Goal: Information Seeking & Learning: Learn about a topic

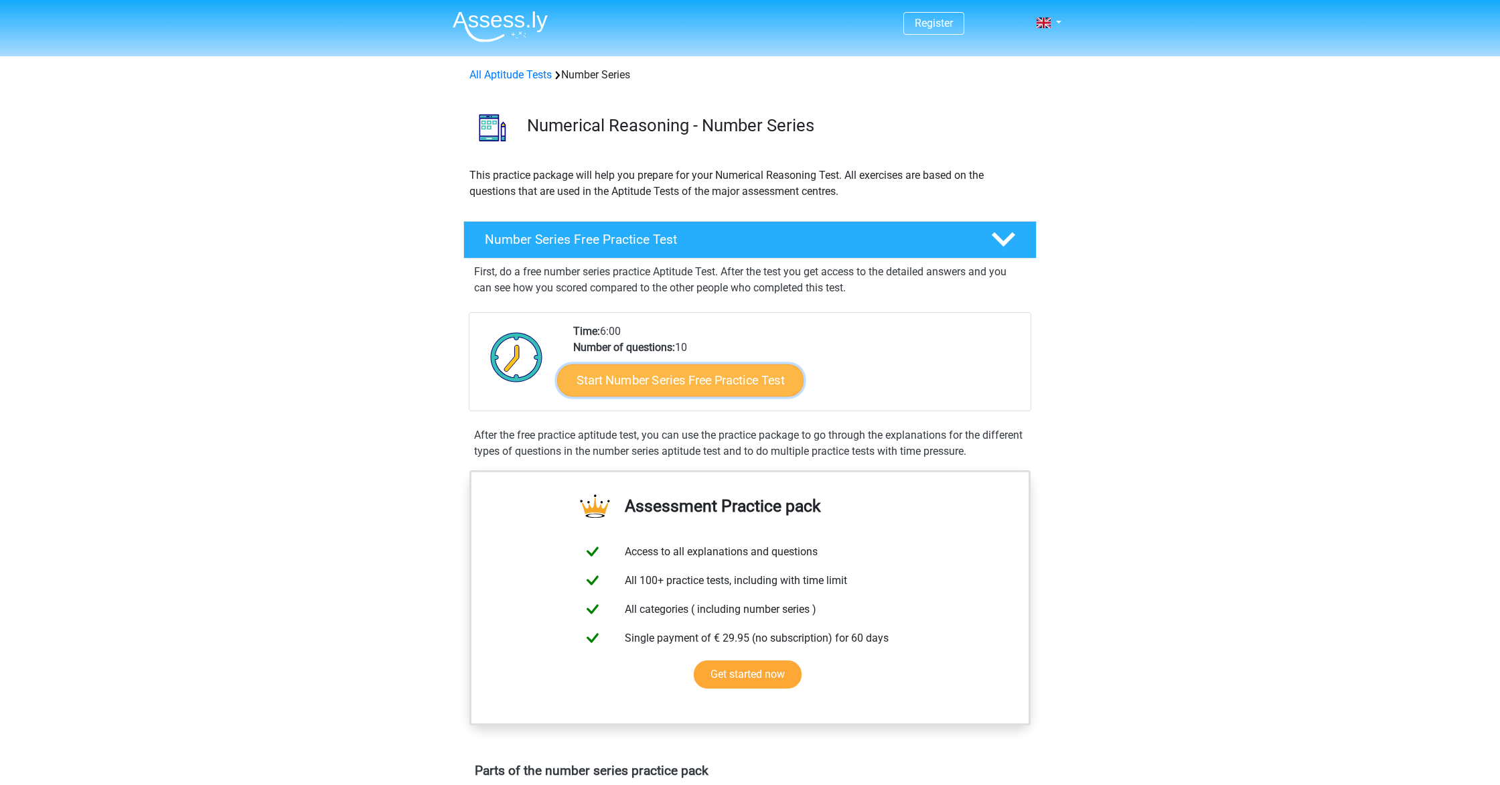
click at [690, 386] on link "Start Number Series Free Practice Test" at bounding box center [680, 380] width 246 height 32
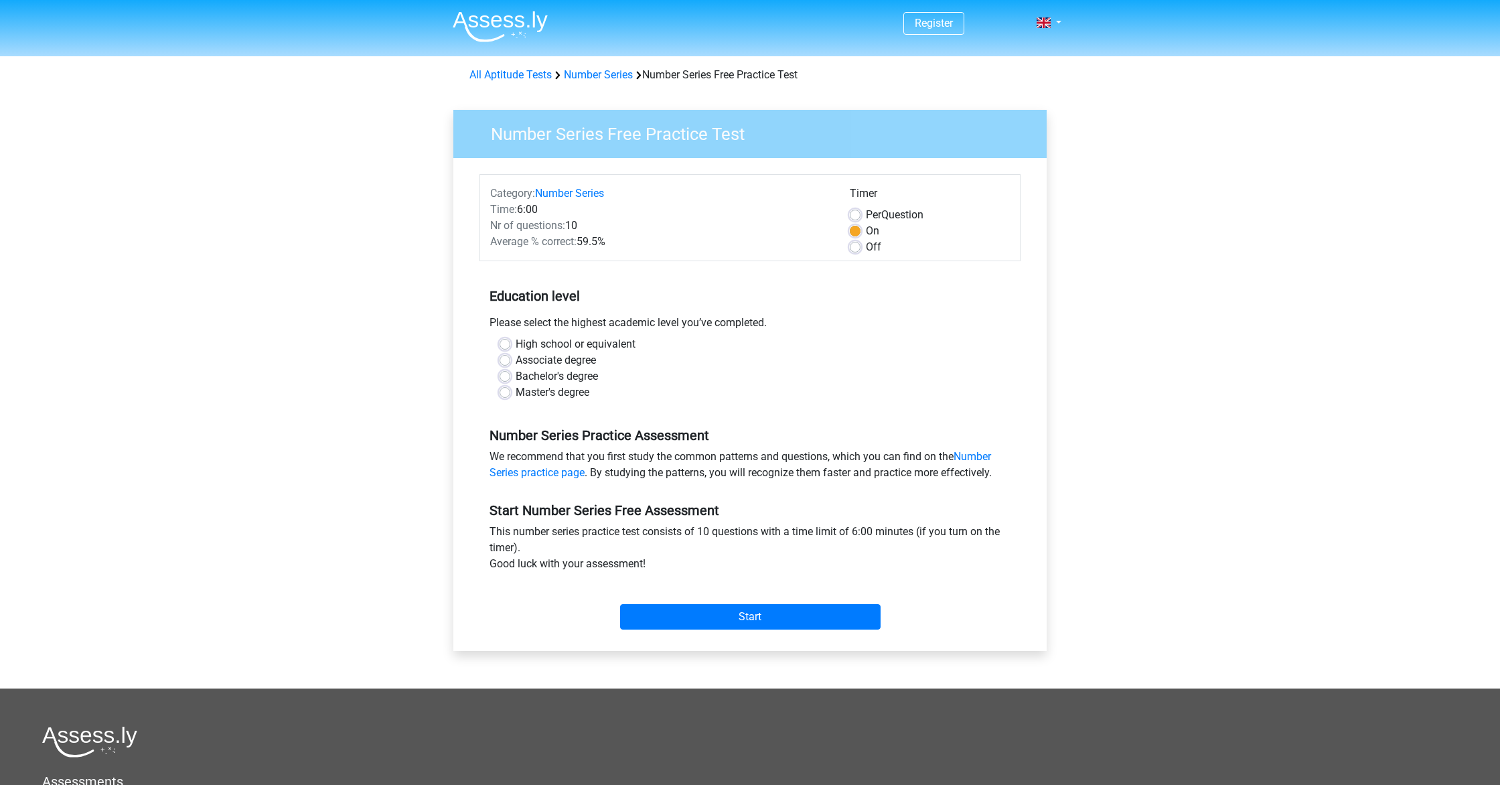
click at [516, 346] on label "High school or equivalent" at bounding box center [576, 344] width 120 height 16
click at [505, 346] on input "High school or equivalent" at bounding box center [505, 342] width 11 height 13
radio input "true"
click at [770, 617] on input "Start" at bounding box center [750, 616] width 261 height 25
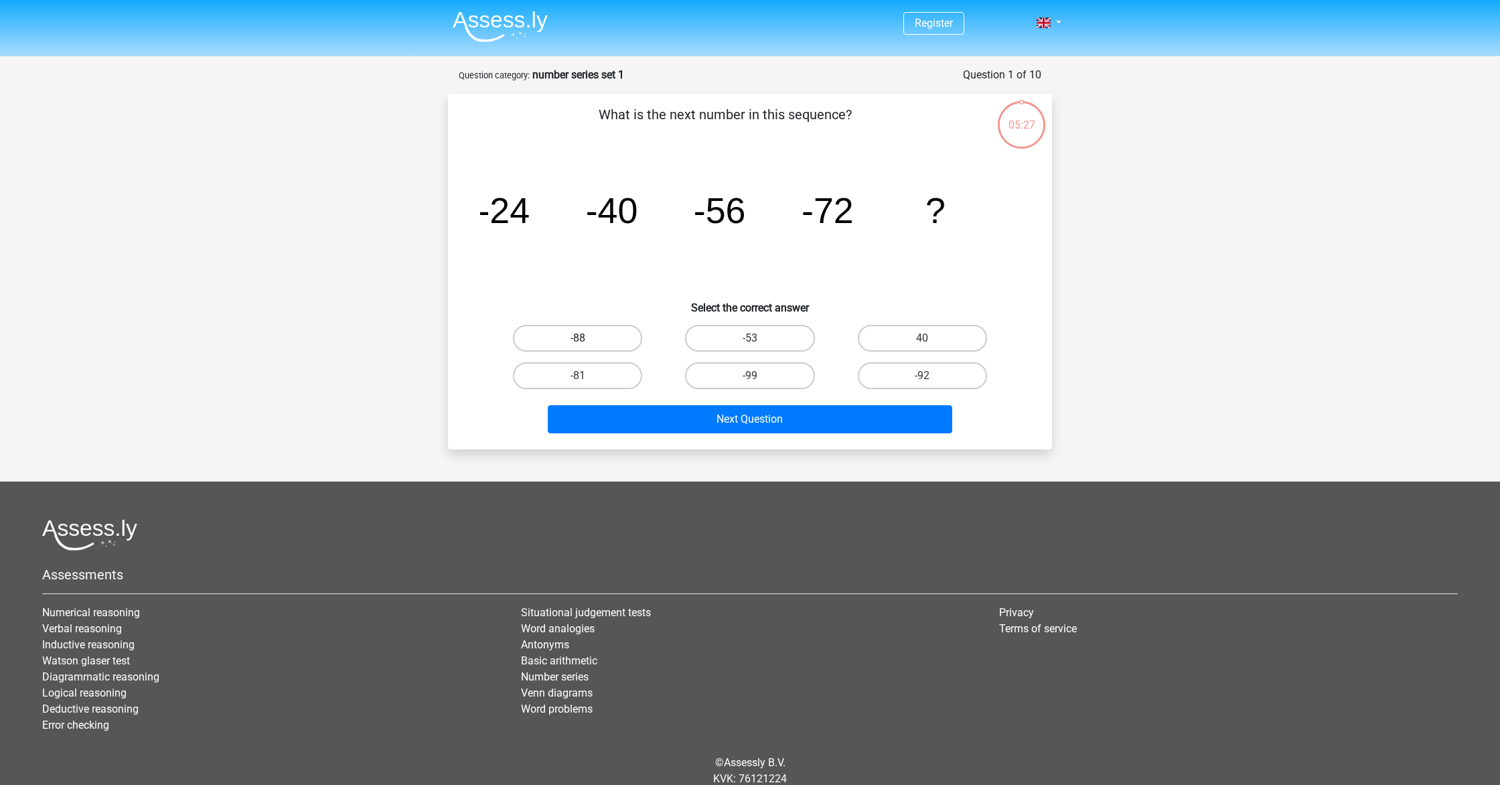
click at [568, 336] on label "-88" at bounding box center [577, 338] width 129 height 27
click at [578, 338] on input "-88" at bounding box center [582, 342] width 9 height 9
radio input "true"
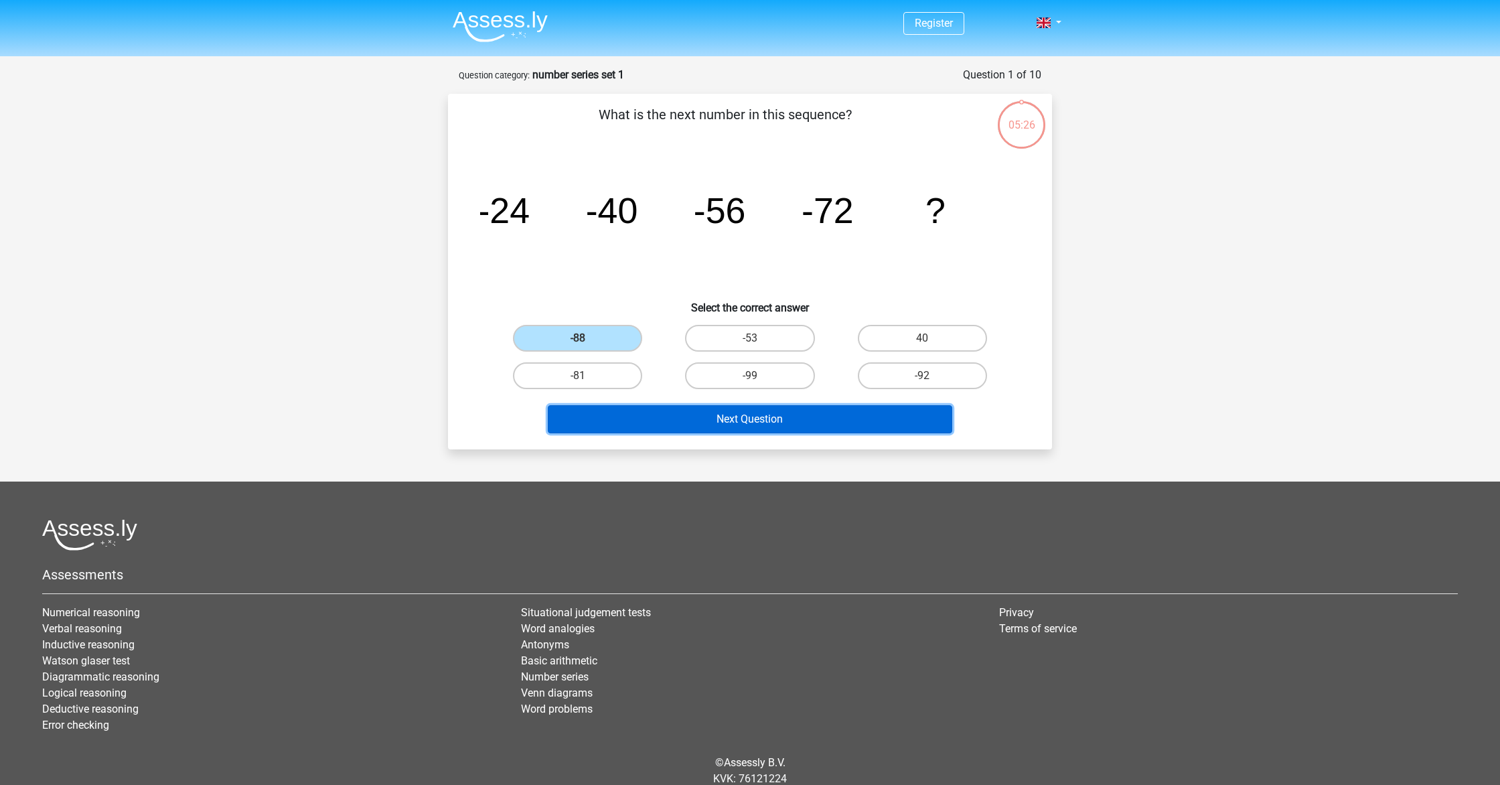
click at [757, 422] on button "Next Question" at bounding box center [750, 419] width 405 height 28
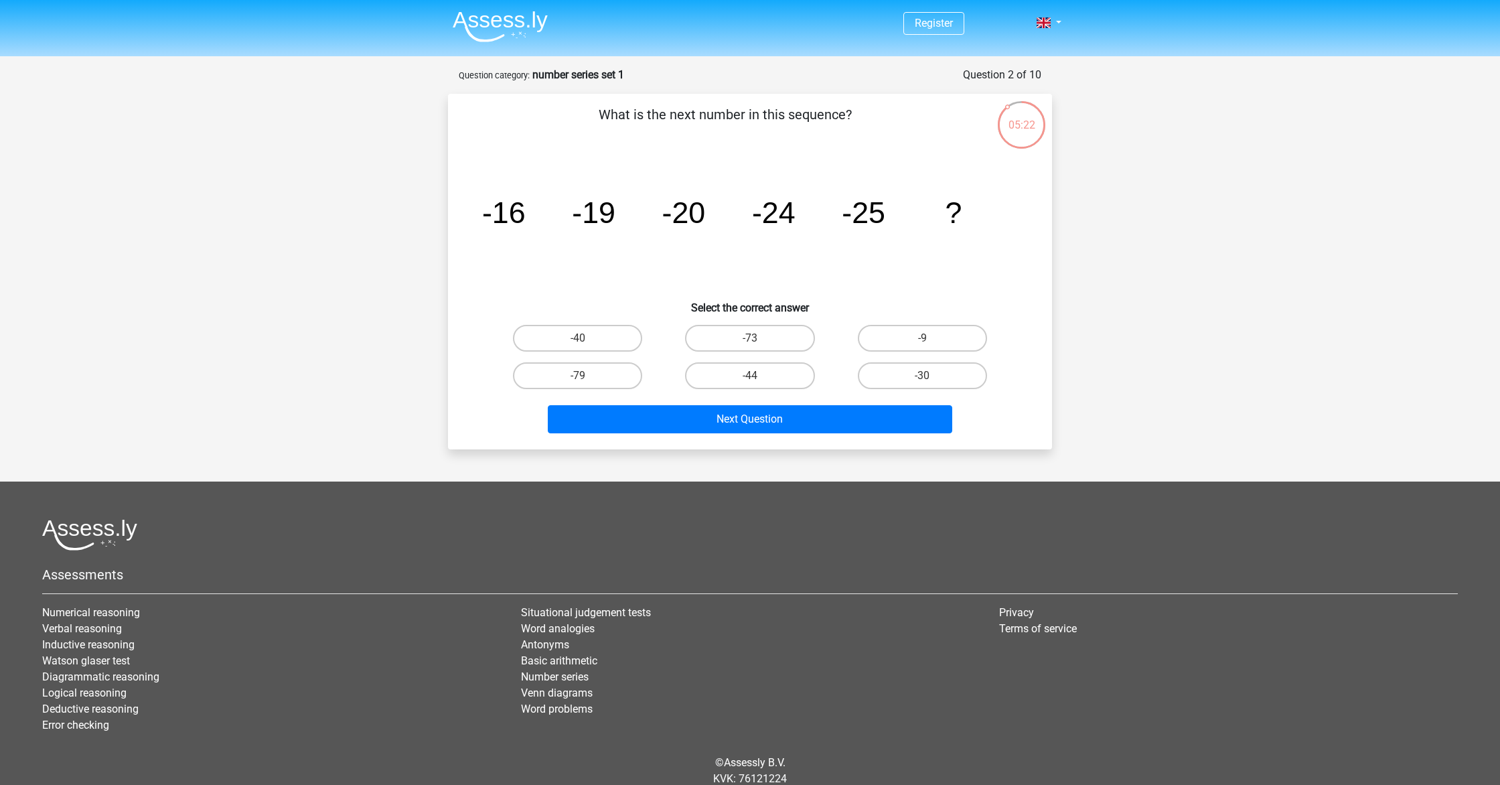
scroll to position [3, 0]
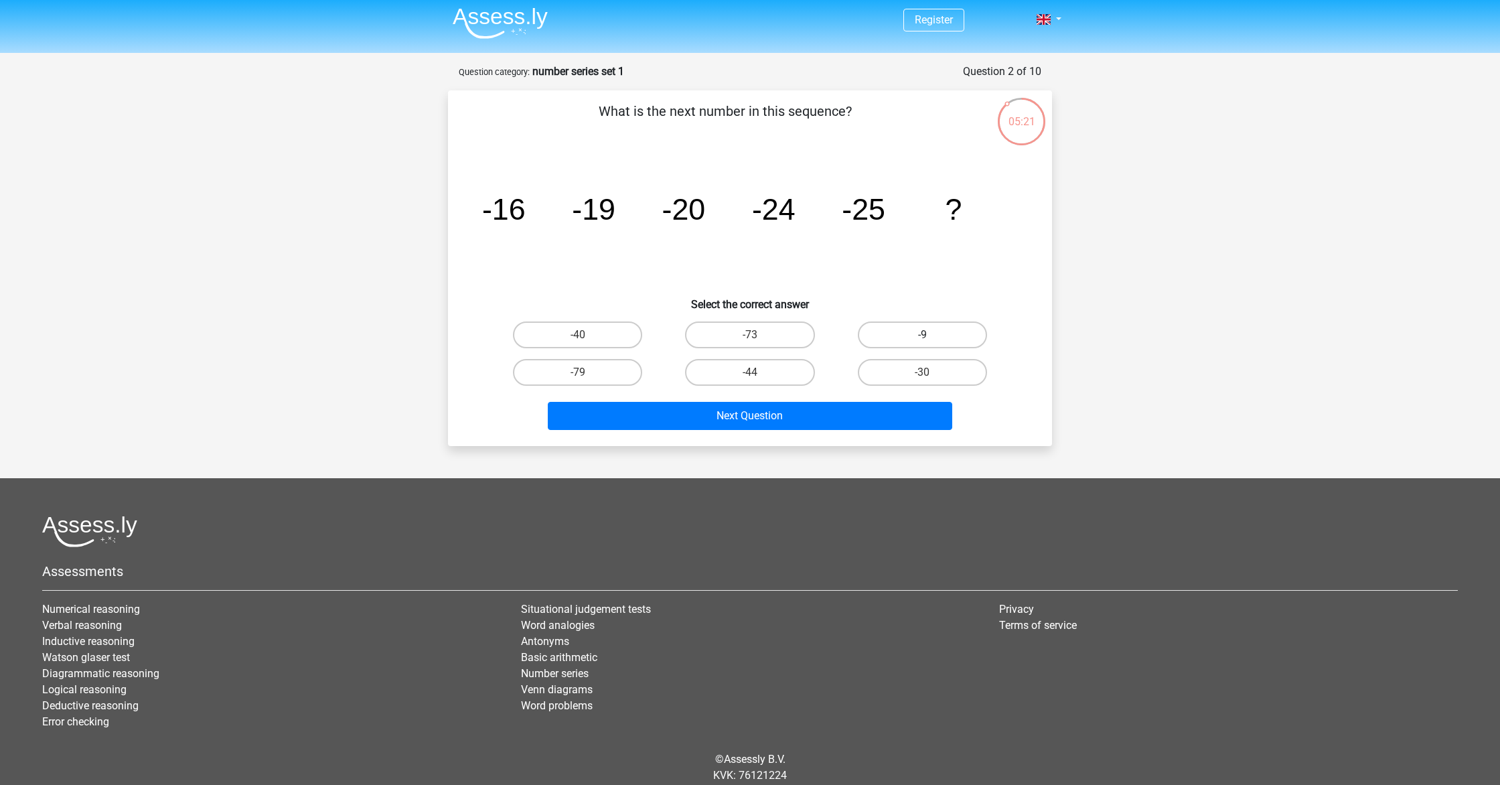
click at [908, 335] on label "-9" at bounding box center [922, 334] width 129 height 27
click at [922, 335] on input "-9" at bounding box center [926, 339] width 9 height 9
radio input "true"
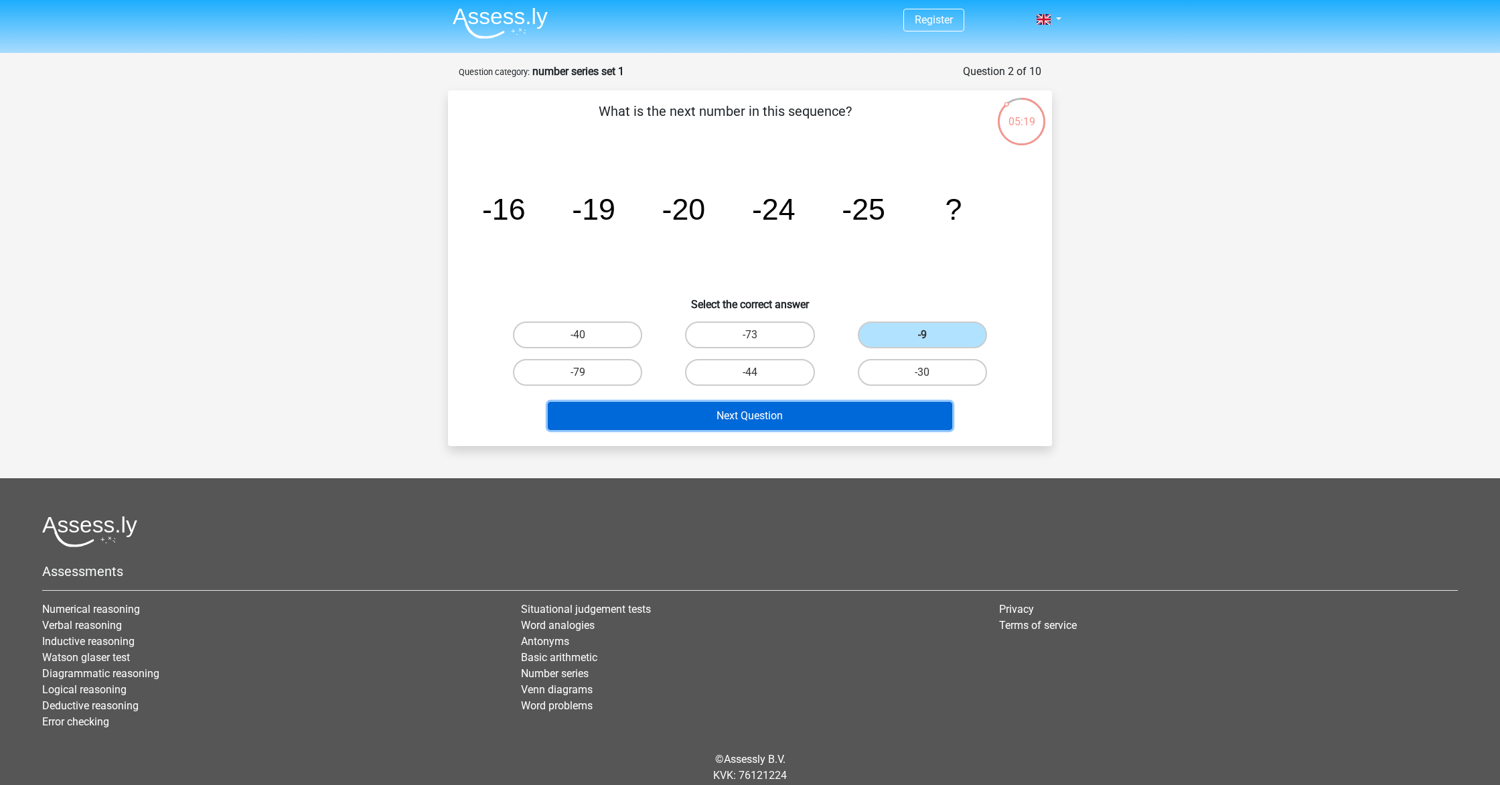
click at [762, 417] on button "Next Question" at bounding box center [750, 416] width 405 height 28
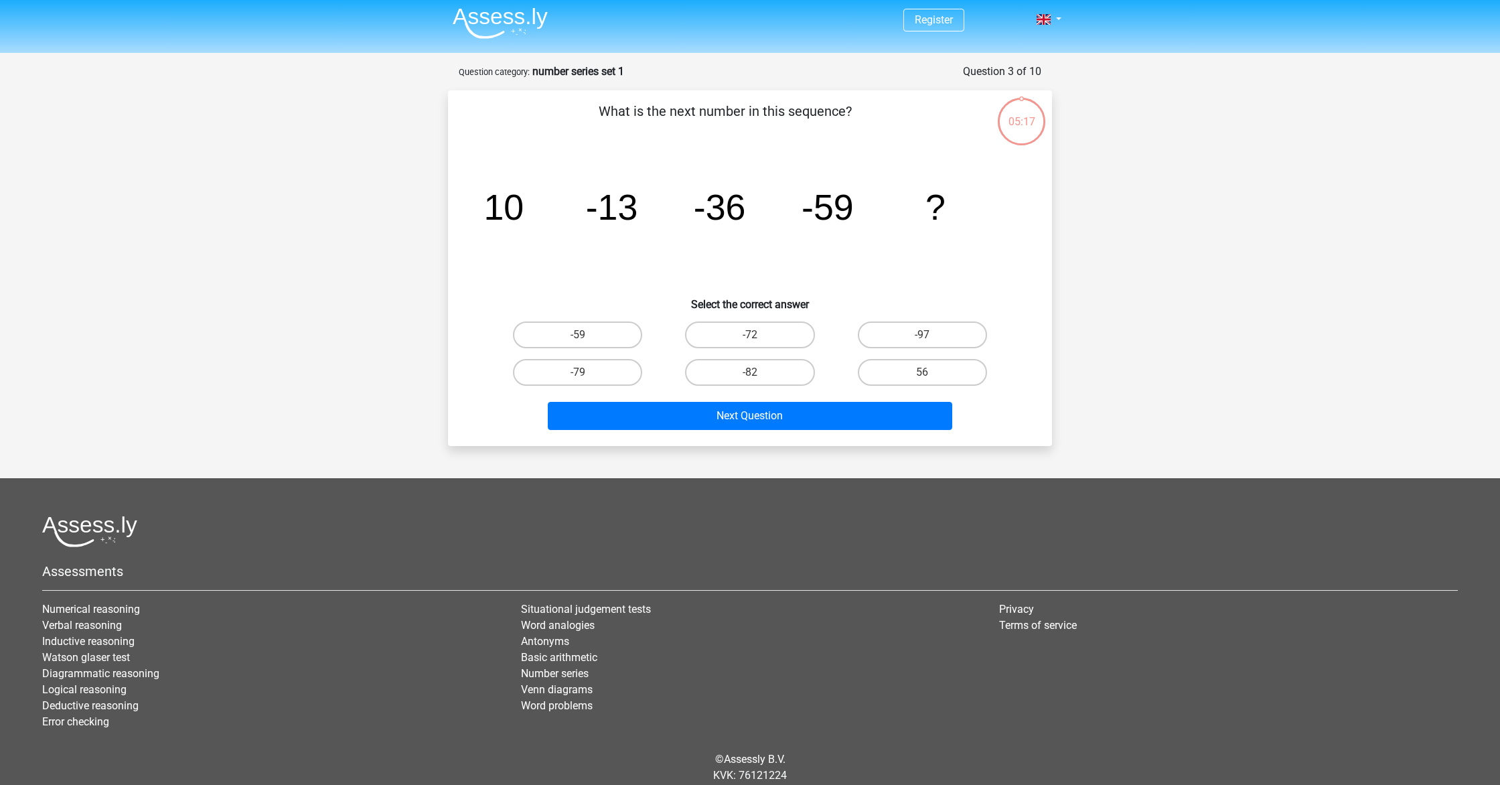
scroll to position [50, 0]
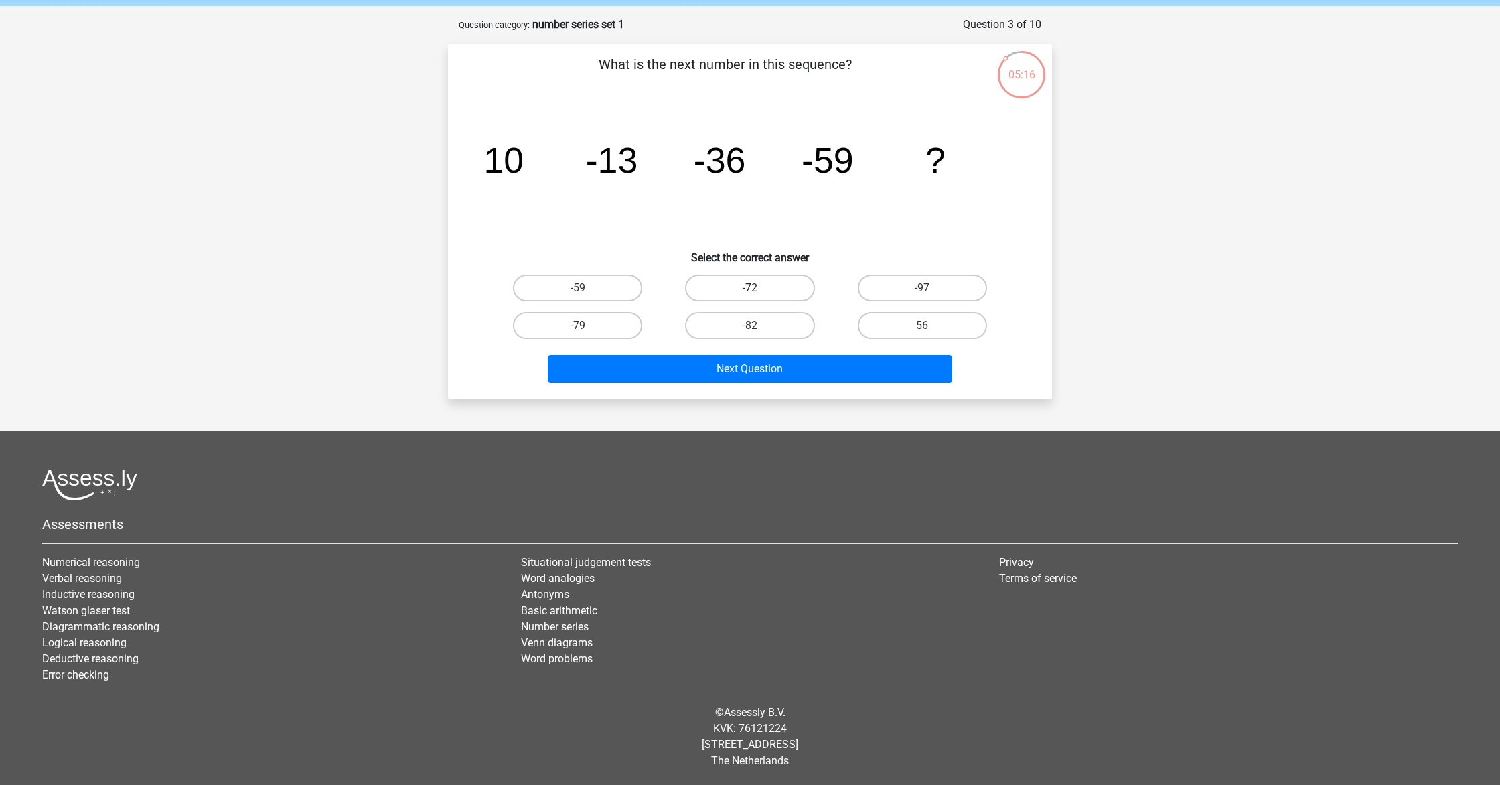
click at [753, 287] on label "-72" at bounding box center [749, 288] width 129 height 27
click at [753, 288] on input "-72" at bounding box center [754, 292] width 9 height 9
radio input "true"
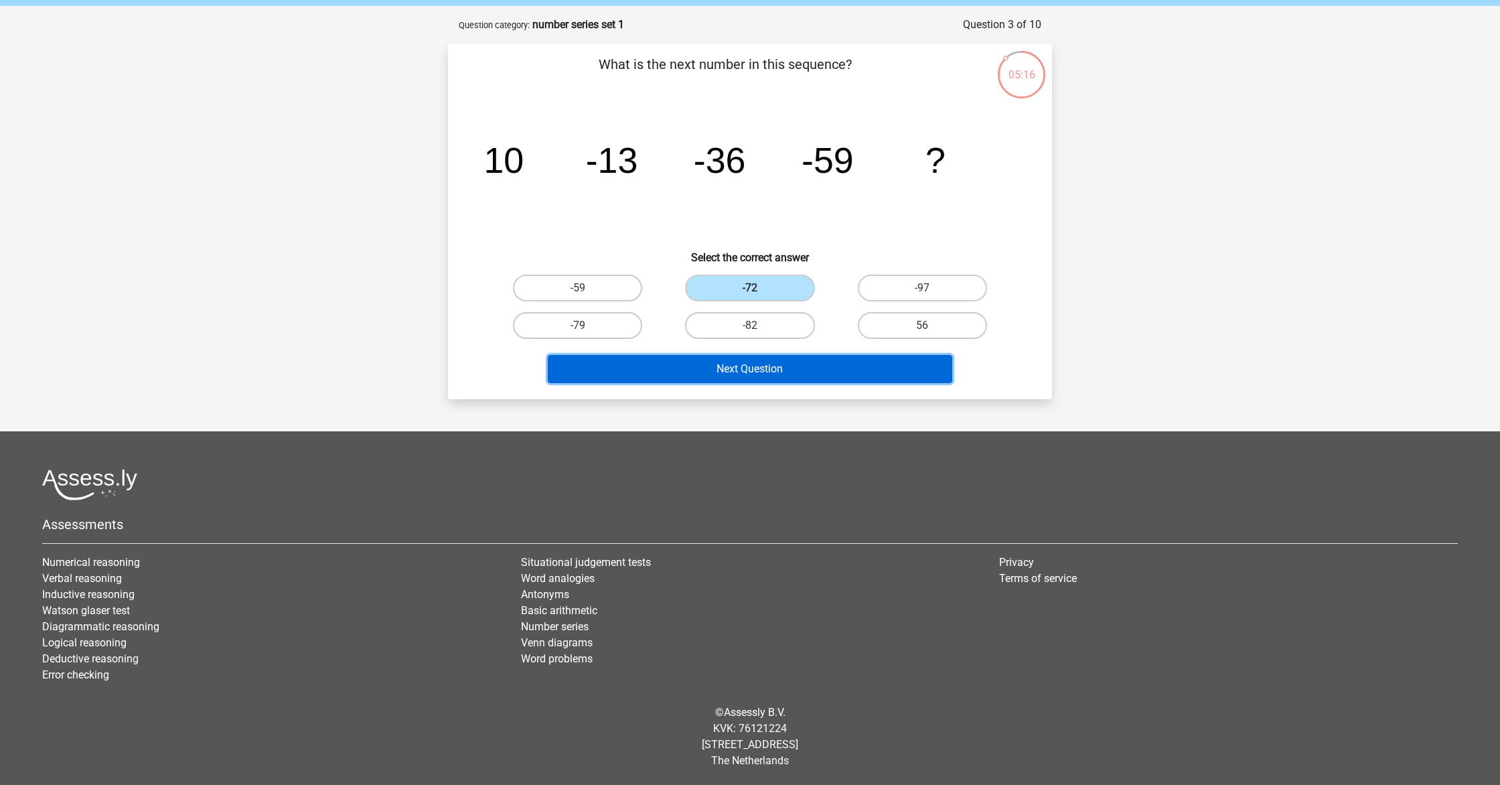
click at [744, 368] on button "Next Question" at bounding box center [750, 369] width 405 height 28
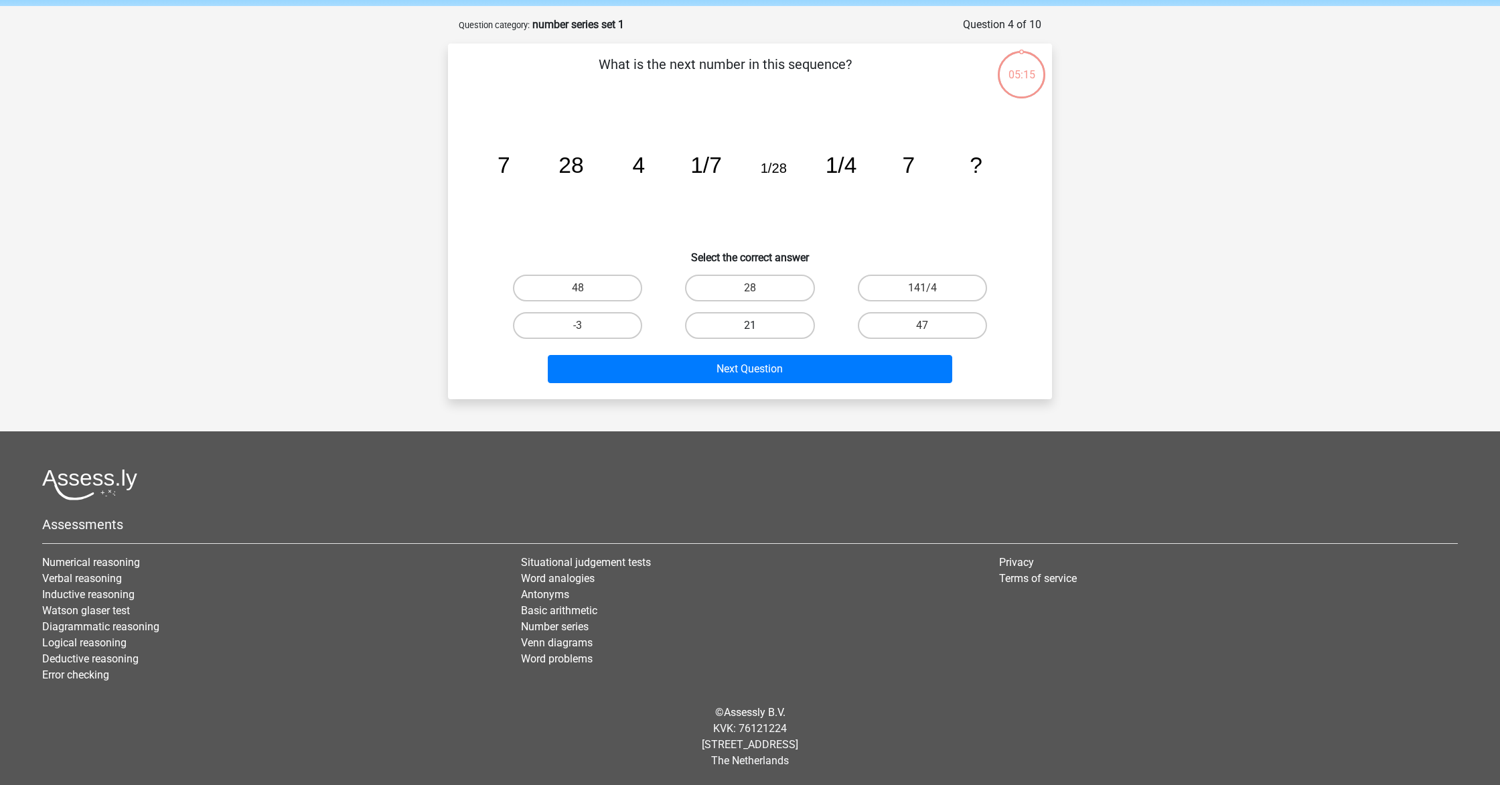
click at [759, 314] on label "21" at bounding box center [749, 325] width 129 height 27
click at [759, 325] on input "21" at bounding box center [754, 329] width 9 height 9
radio input "true"
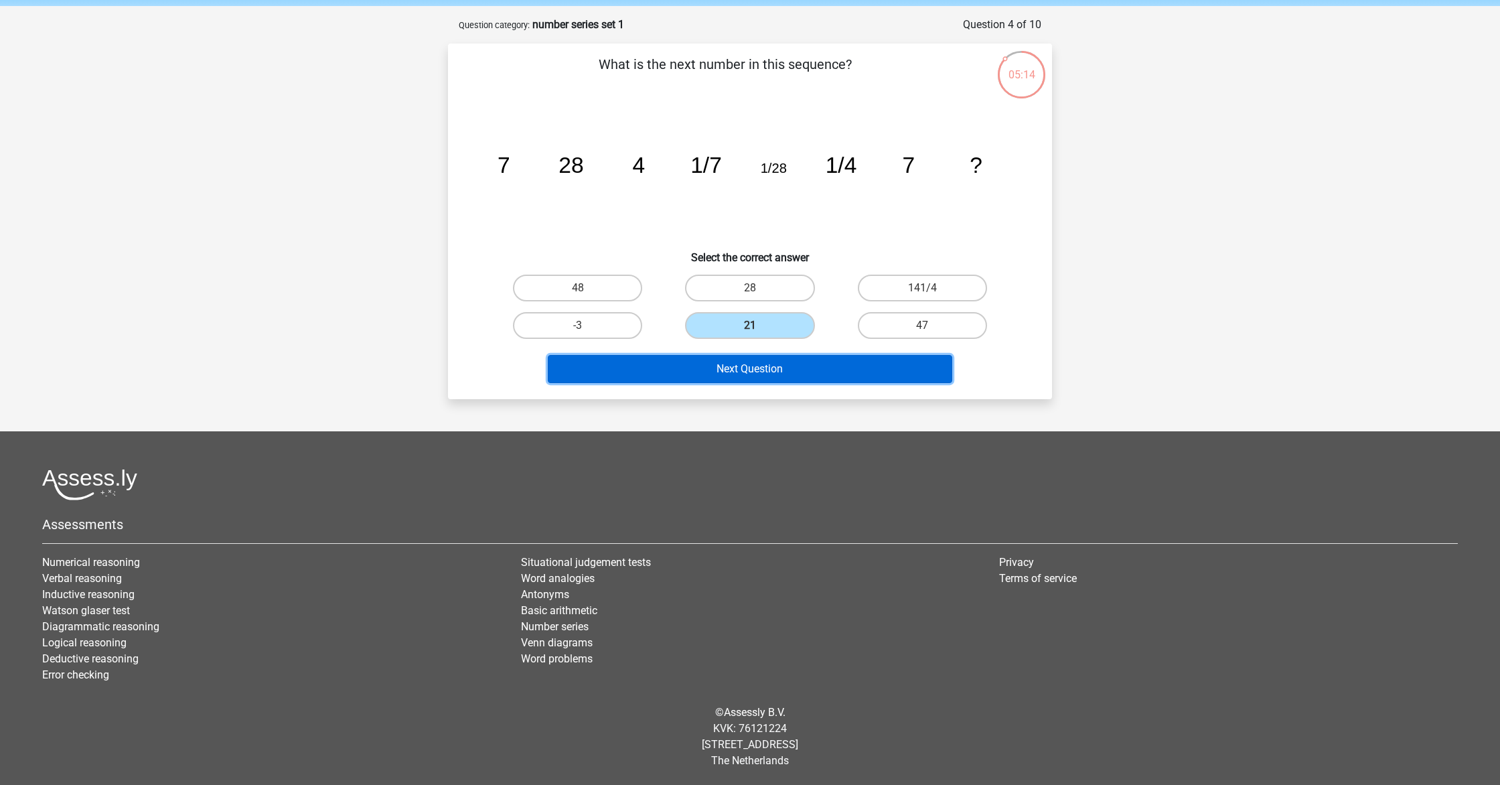
click at [769, 378] on button "Next Question" at bounding box center [750, 369] width 405 height 28
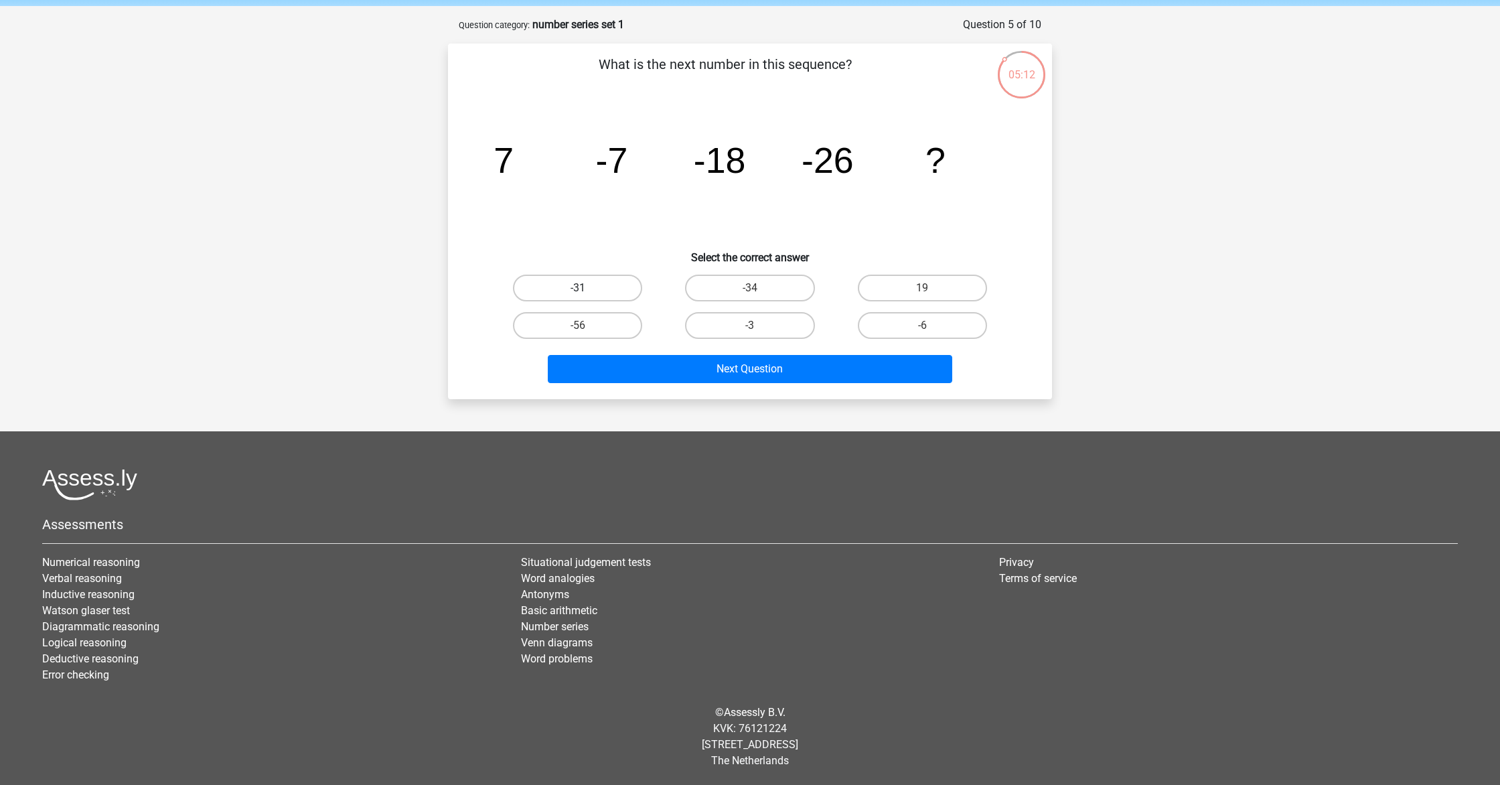
click at [576, 289] on label "-31" at bounding box center [577, 288] width 129 height 27
click at [578, 289] on input "-31" at bounding box center [582, 292] width 9 height 9
radio input "true"
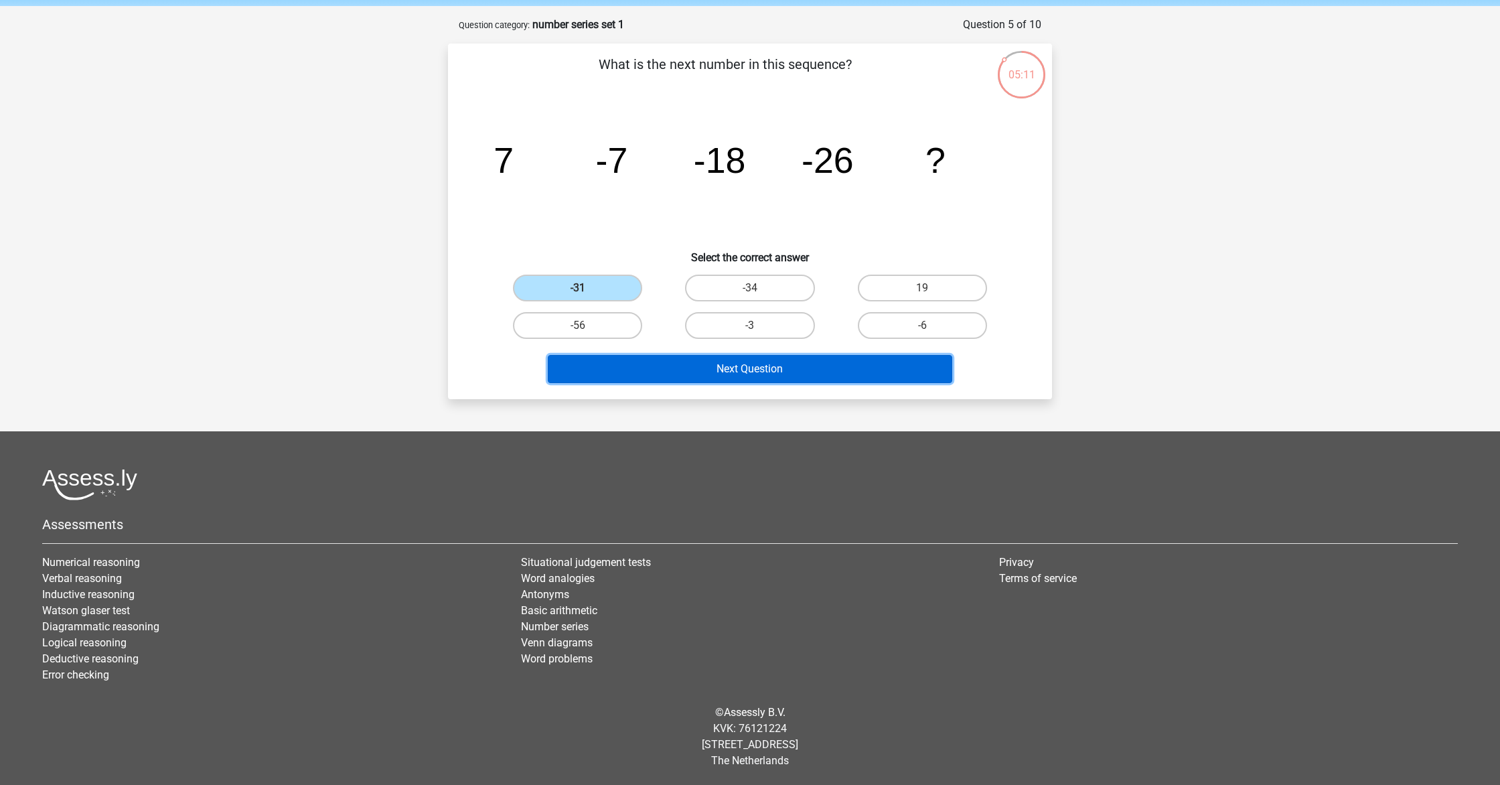
click at [702, 376] on button "Next Question" at bounding box center [750, 369] width 405 height 28
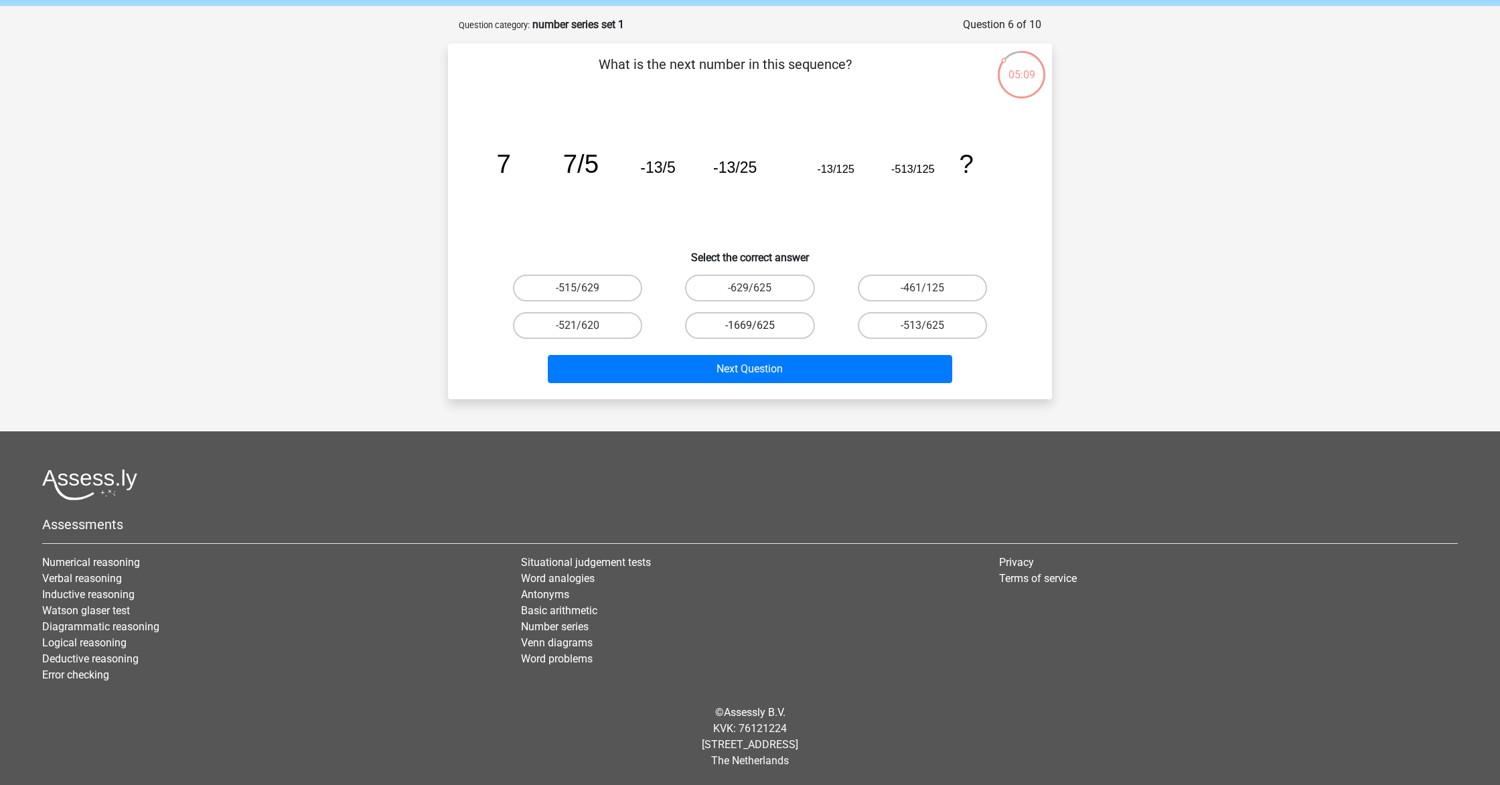
click at [751, 323] on label "-1669/625" at bounding box center [749, 325] width 129 height 27
click at [751, 325] on input "-1669/625" at bounding box center [754, 329] width 9 height 9
radio input "true"
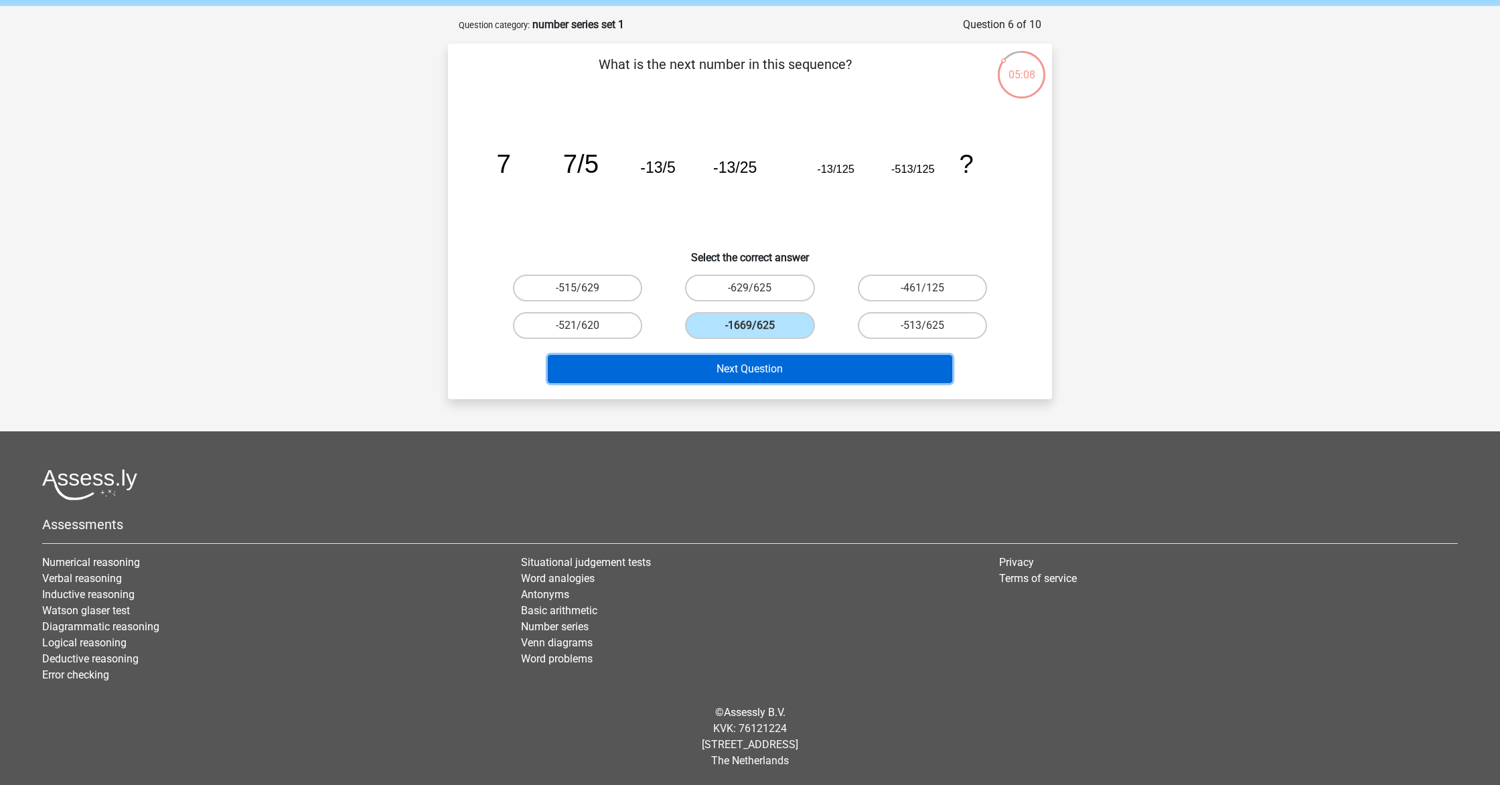
click at [768, 373] on button "Next Question" at bounding box center [750, 369] width 405 height 28
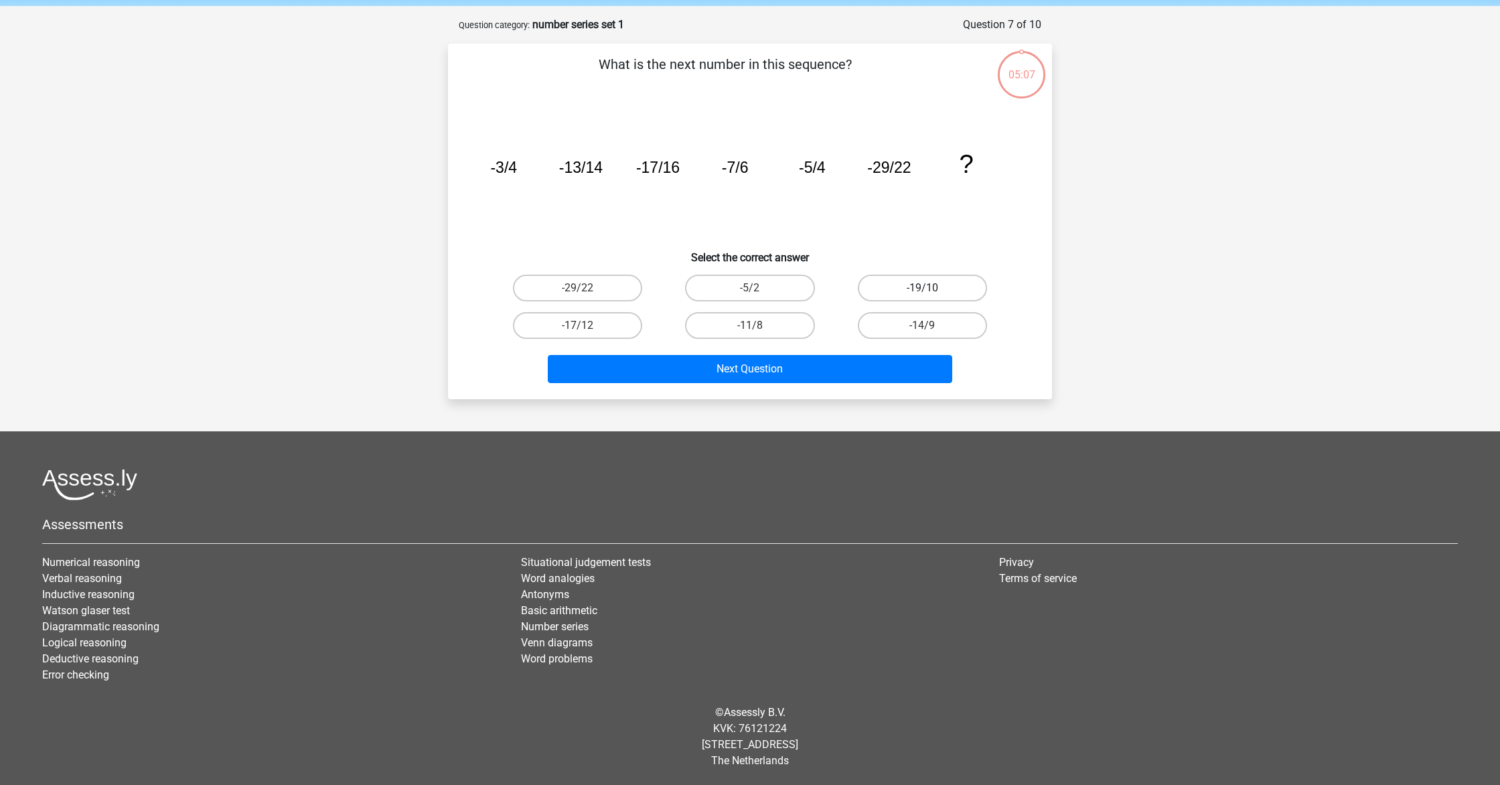
click at [909, 289] on label "-19/10" at bounding box center [922, 288] width 129 height 27
click at [922, 289] on input "-19/10" at bounding box center [926, 292] width 9 height 9
radio input "true"
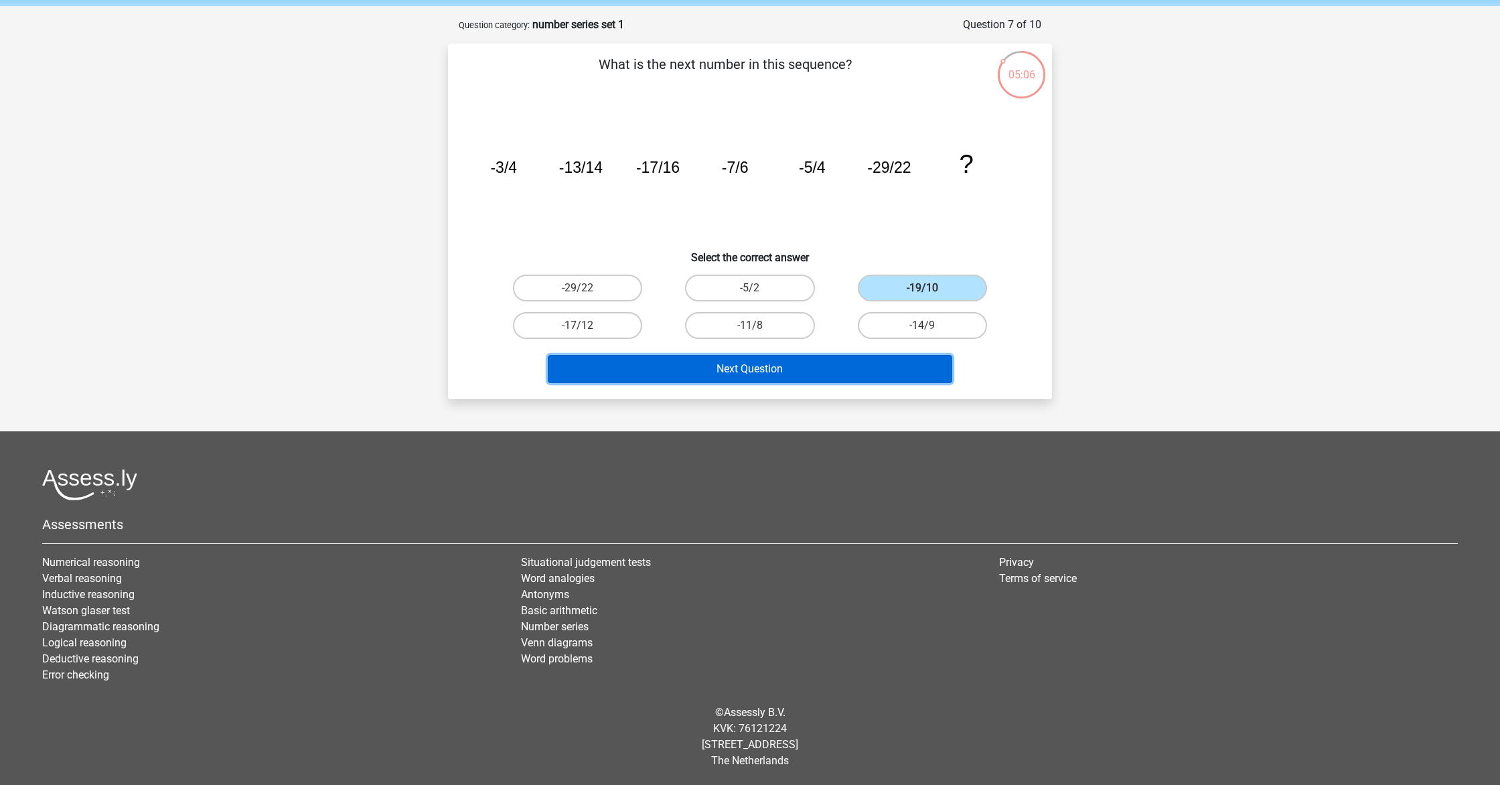
click at [853, 370] on button "Next Question" at bounding box center [750, 369] width 405 height 28
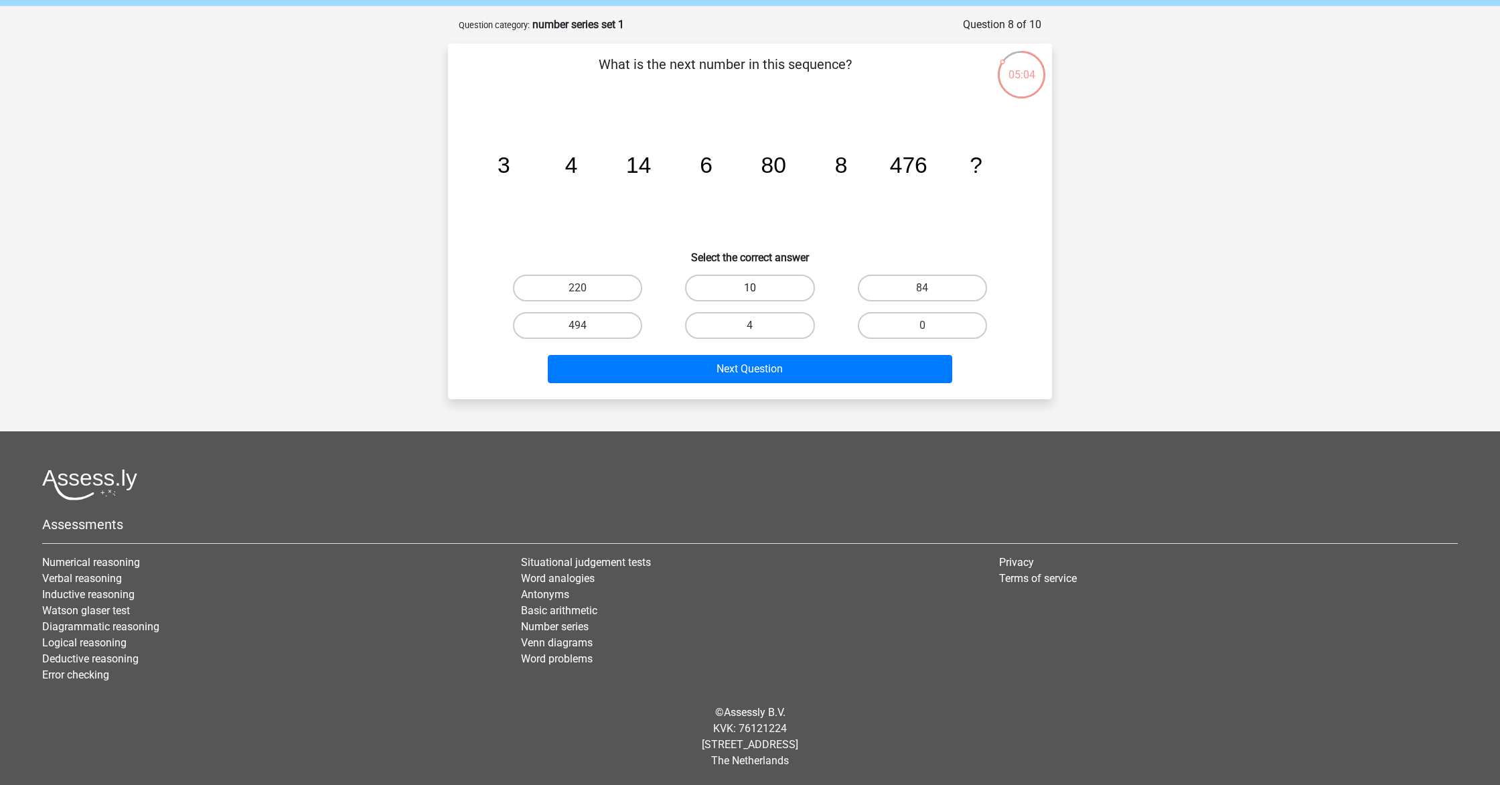
drag, startPoint x: 776, startPoint y: 296, endPoint x: 777, endPoint y: 334, distance: 37.5
click at [776, 296] on label "10" at bounding box center [749, 288] width 129 height 27
click at [759, 296] on input "10" at bounding box center [754, 292] width 9 height 9
radio input "true"
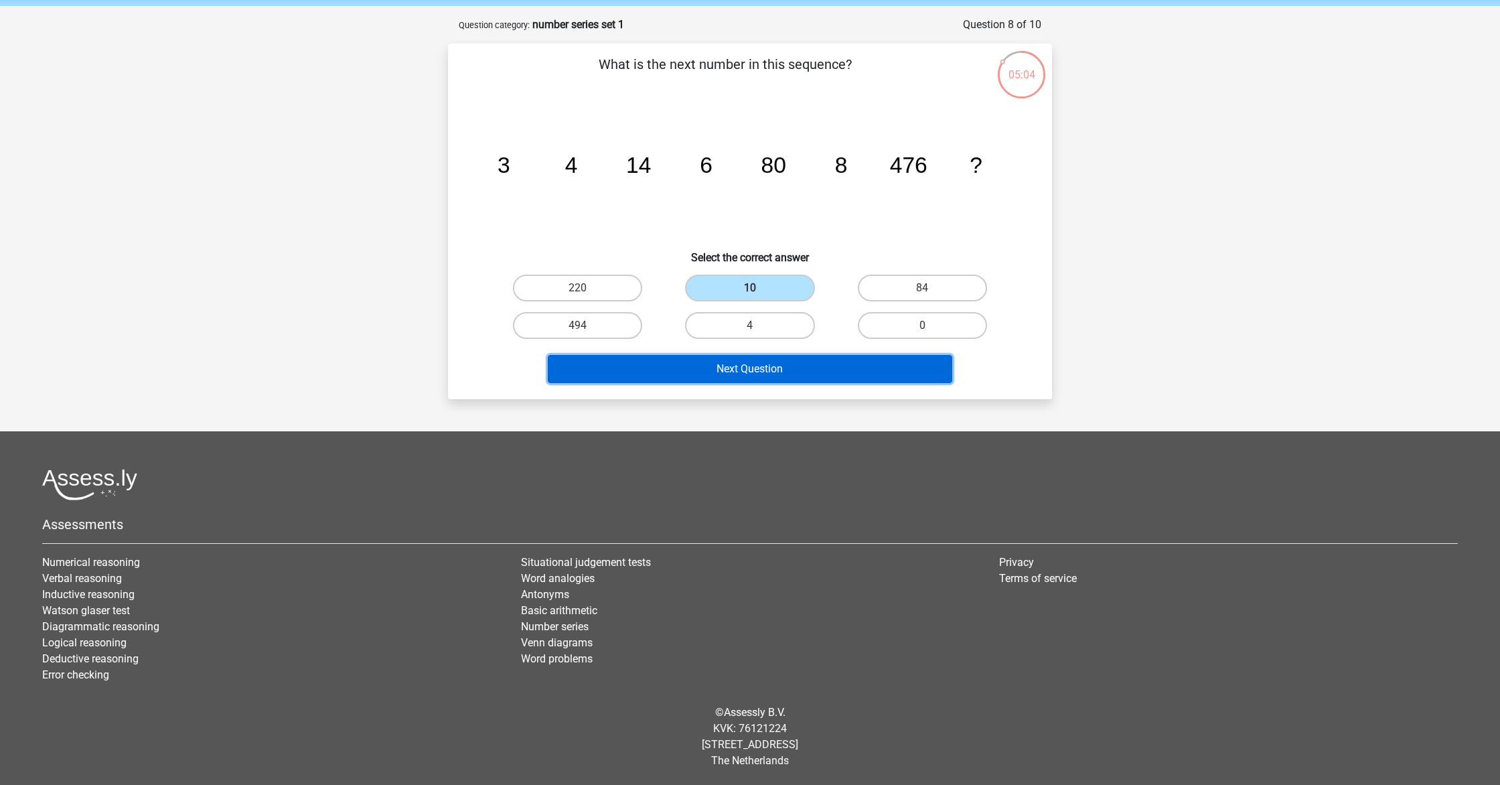
click at [784, 371] on button "Next Question" at bounding box center [750, 369] width 405 height 28
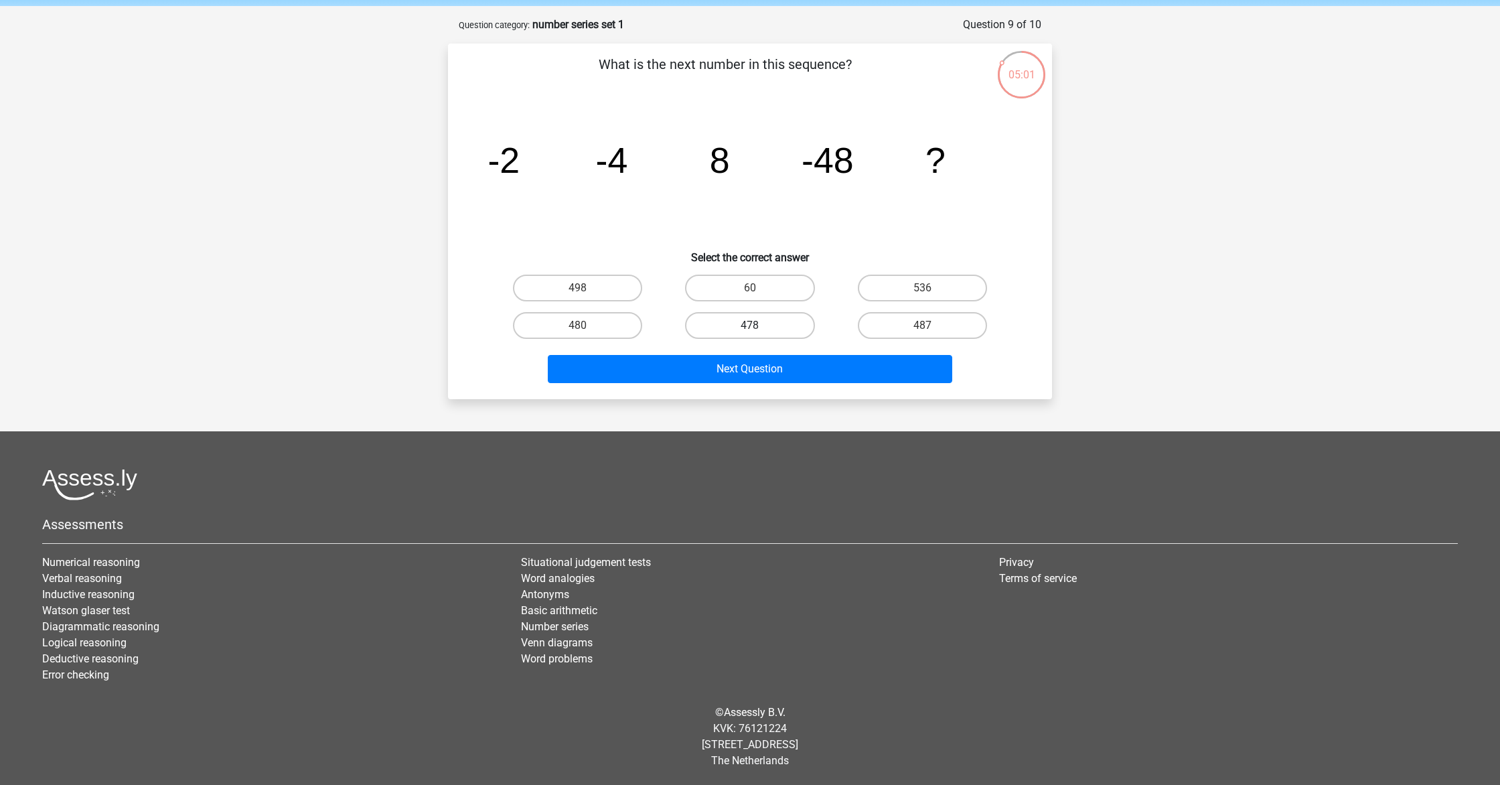
click at [762, 325] on label "478" at bounding box center [749, 325] width 129 height 27
click at [759, 325] on input "478" at bounding box center [754, 329] width 9 height 9
radio input "true"
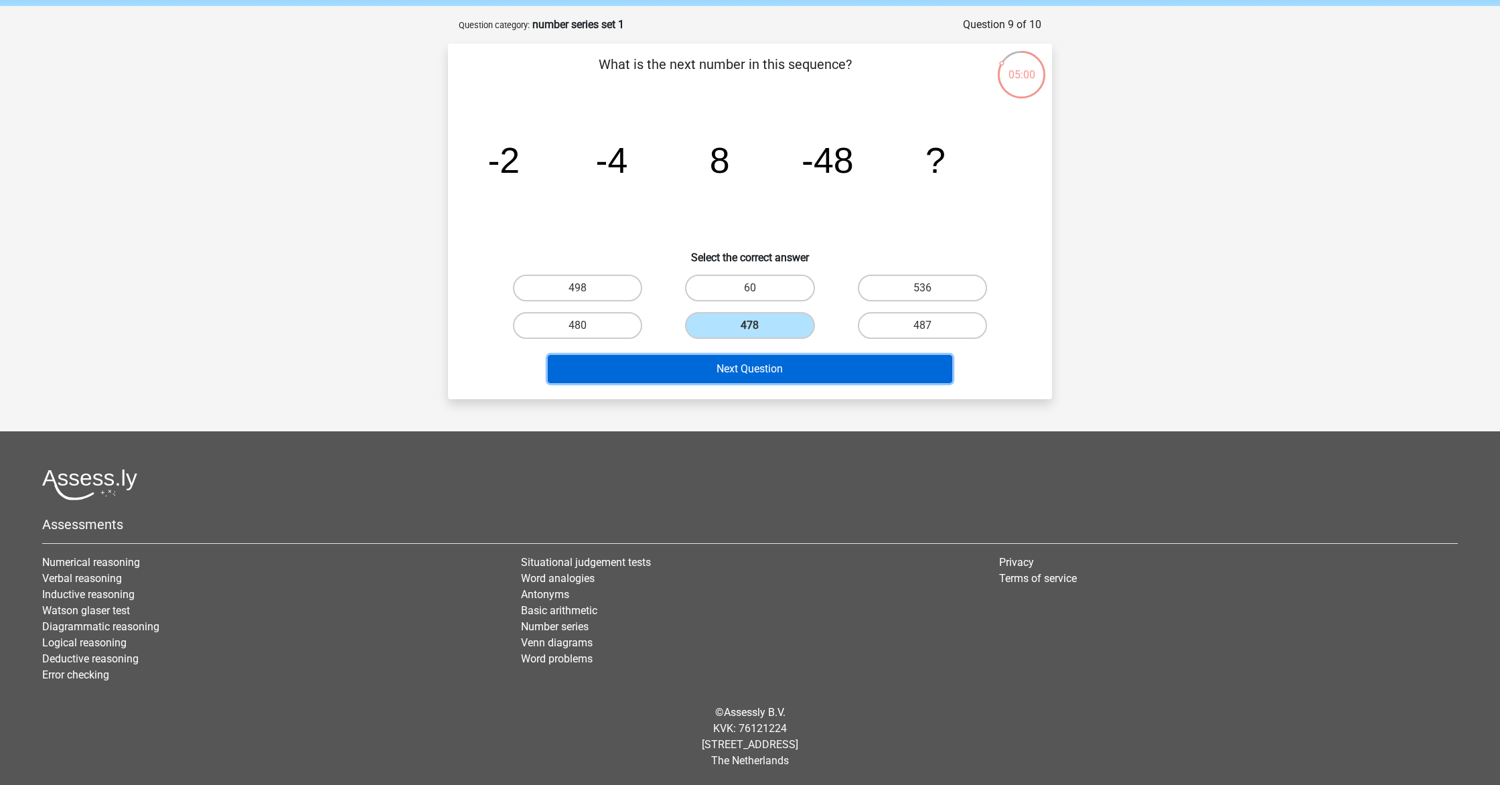
click at [771, 372] on button "Next Question" at bounding box center [750, 369] width 405 height 28
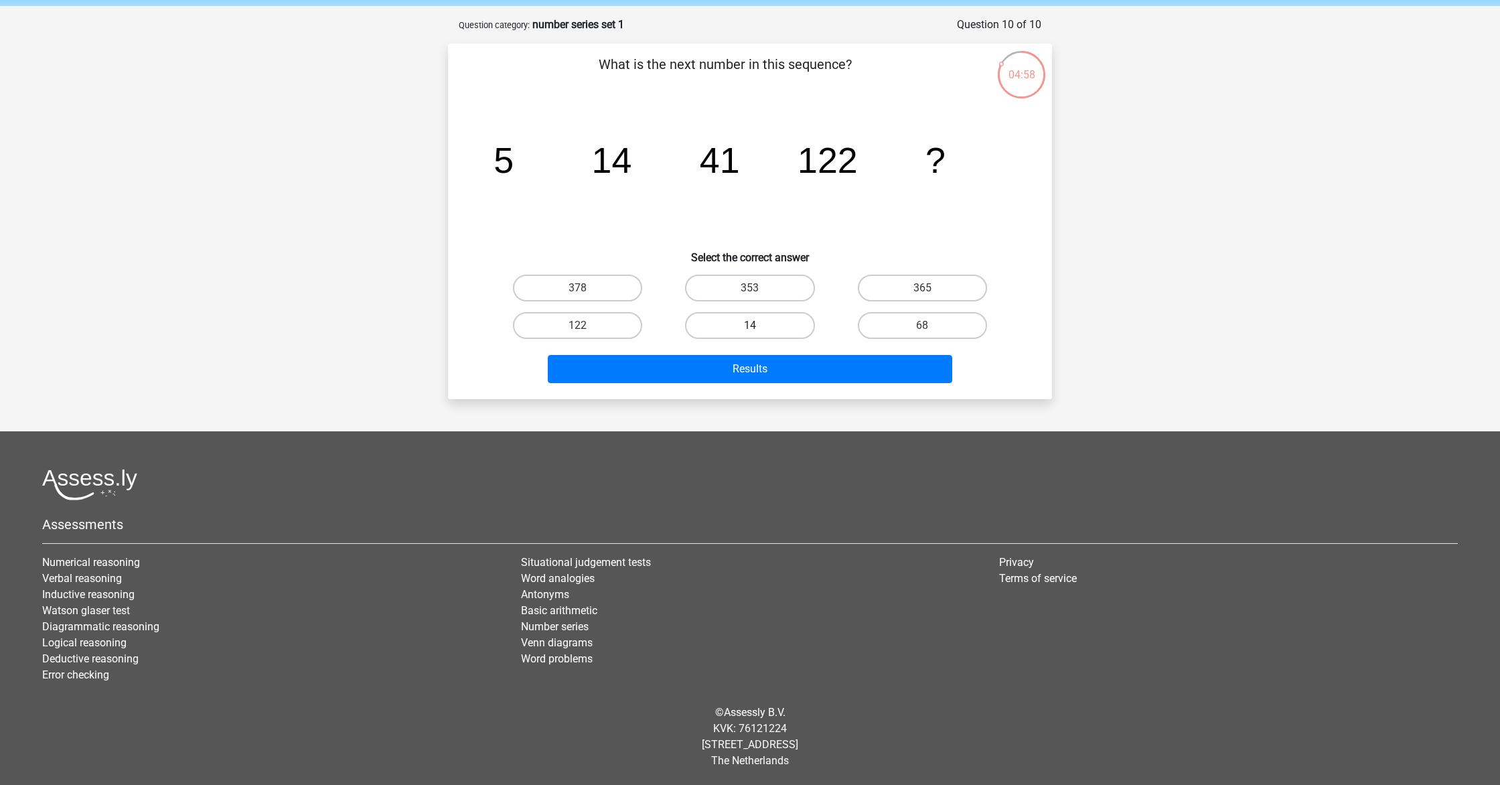
click at [768, 330] on label "14" at bounding box center [749, 325] width 129 height 27
click at [759, 330] on input "14" at bounding box center [754, 329] width 9 height 9
radio input "true"
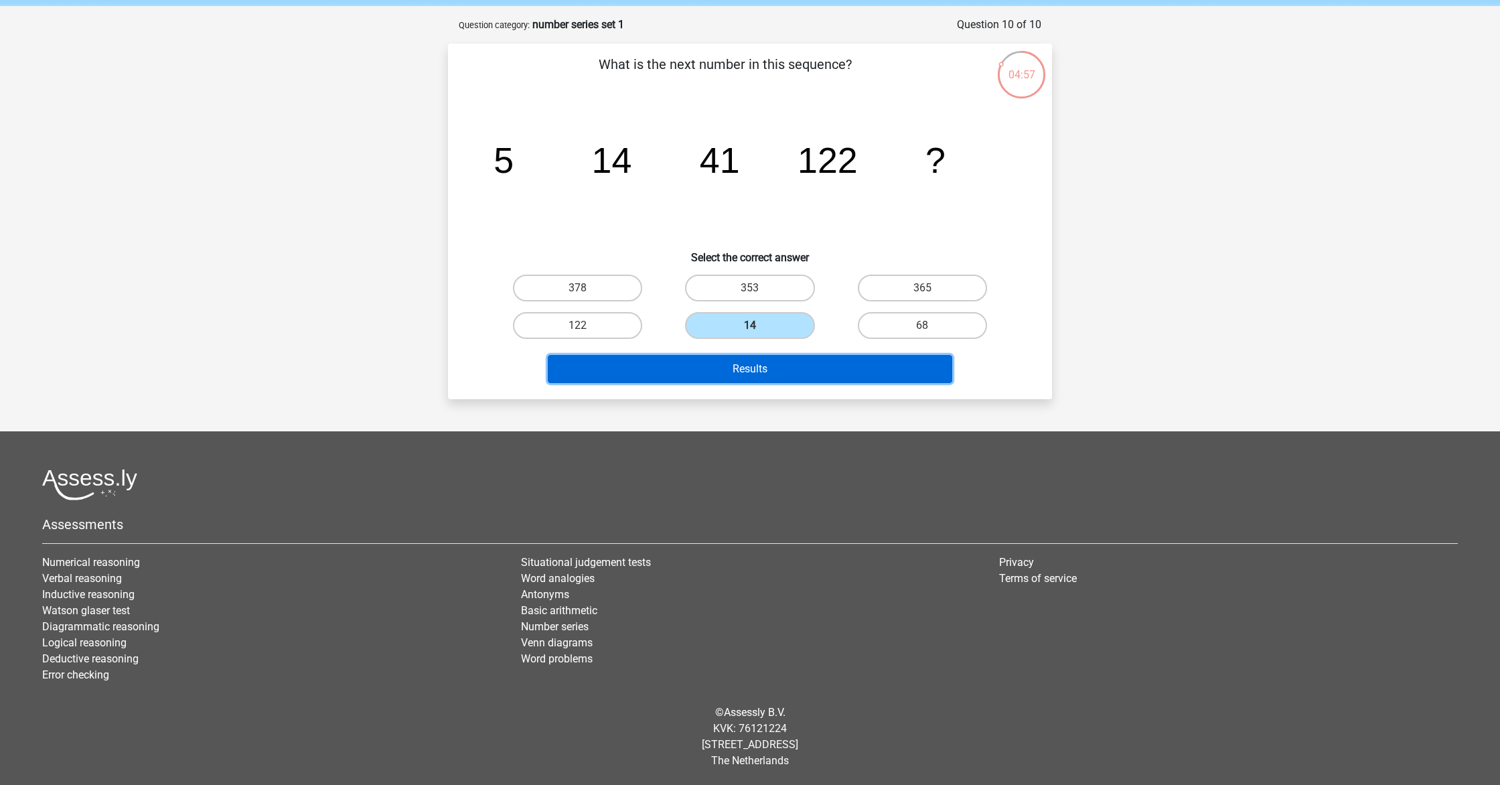
click at [782, 381] on button "Results" at bounding box center [750, 369] width 405 height 28
